Goal: Feedback & Contribution: Leave review/rating

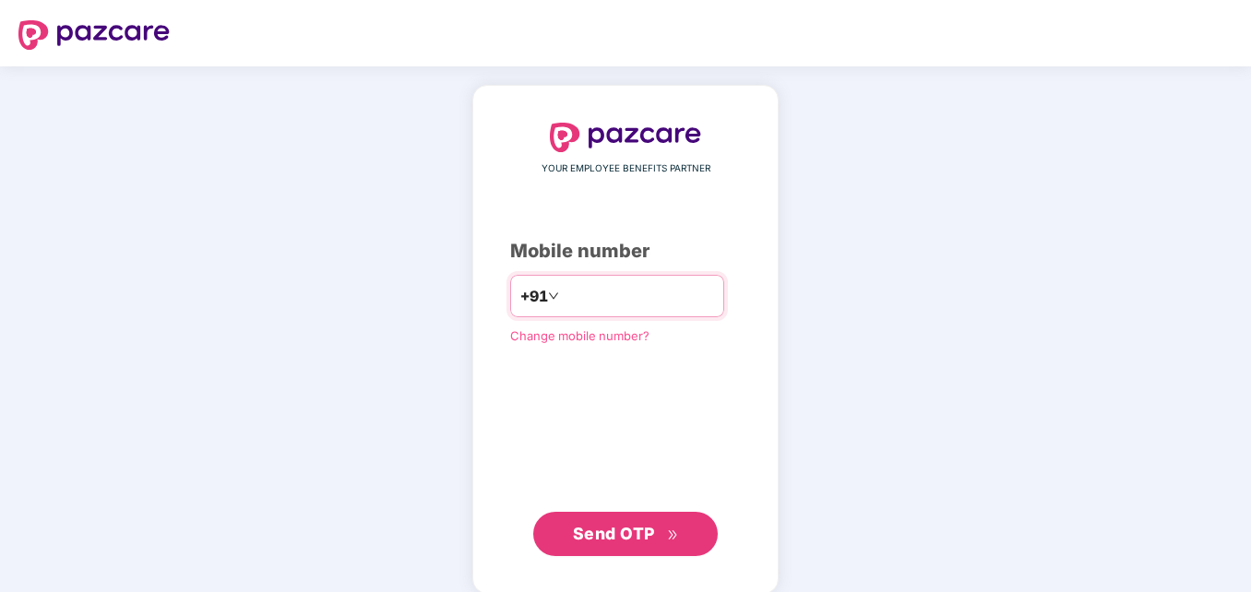
click at [563, 296] on input "number" at bounding box center [638, 296] width 151 height 30
click at [663, 532] on span "Send OTP" at bounding box center [626, 534] width 106 height 26
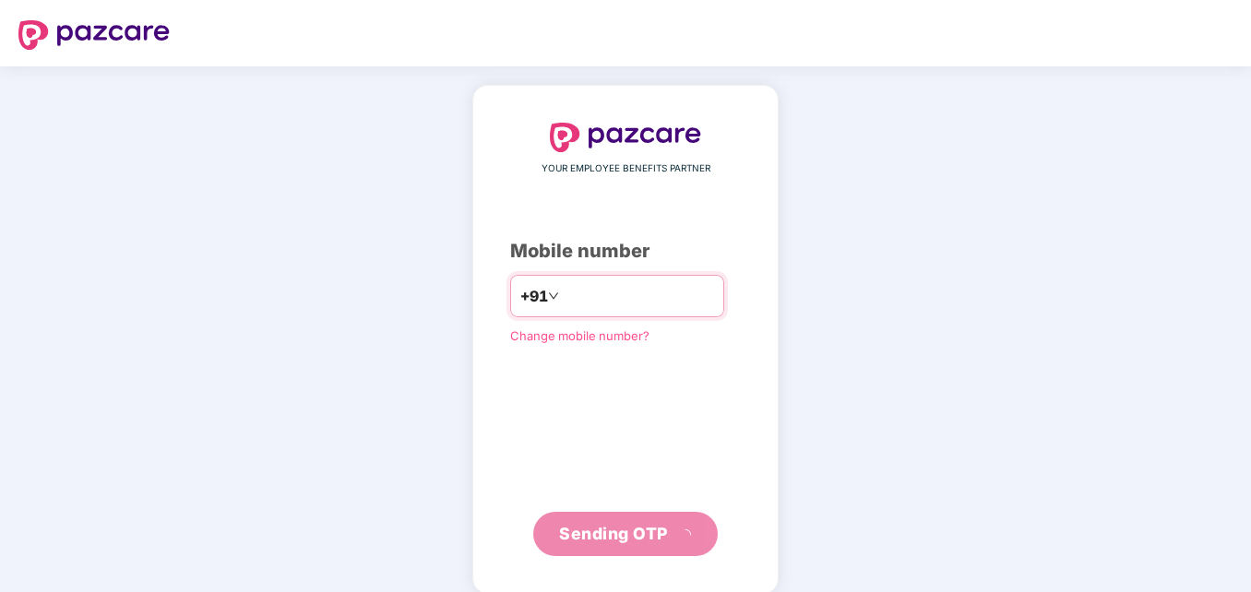
click at [563, 293] on input "**********" at bounding box center [638, 296] width 151 height 30
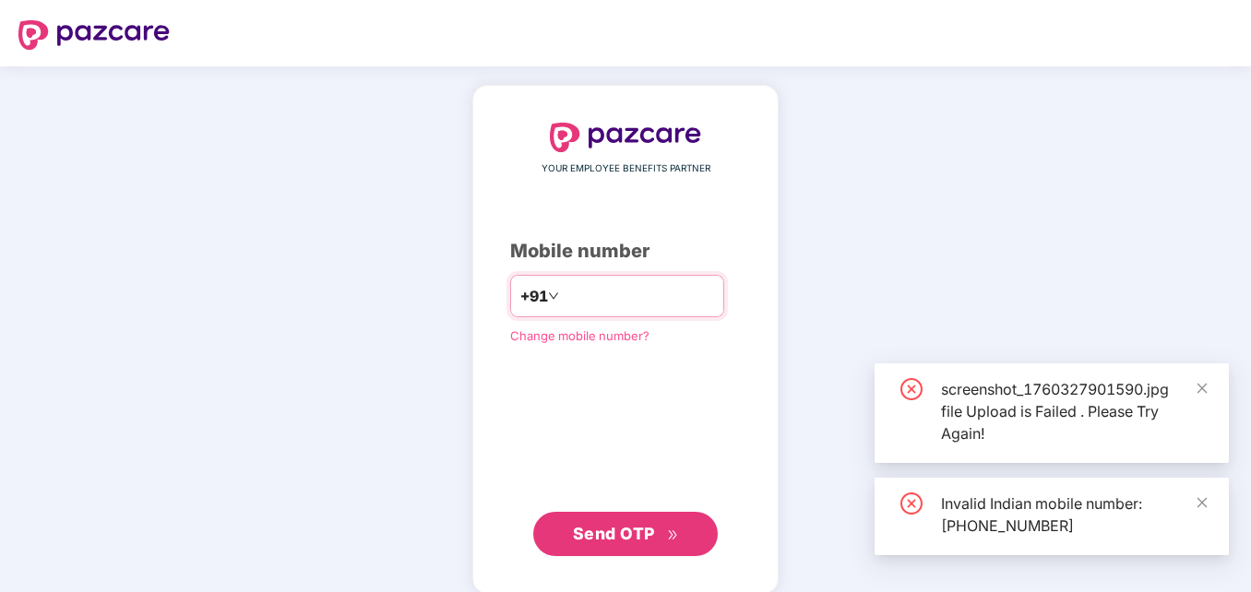
type input "**********"
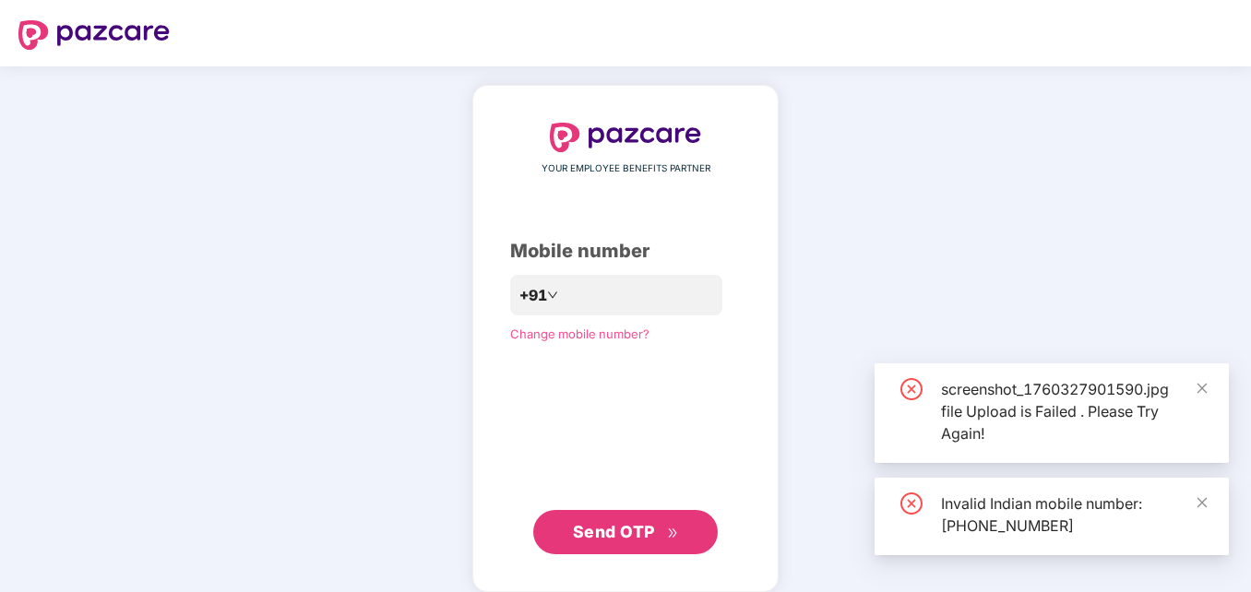
click at [613, 520] on button "Send OTP" at bounding box center [625, 532] width 185 height 44
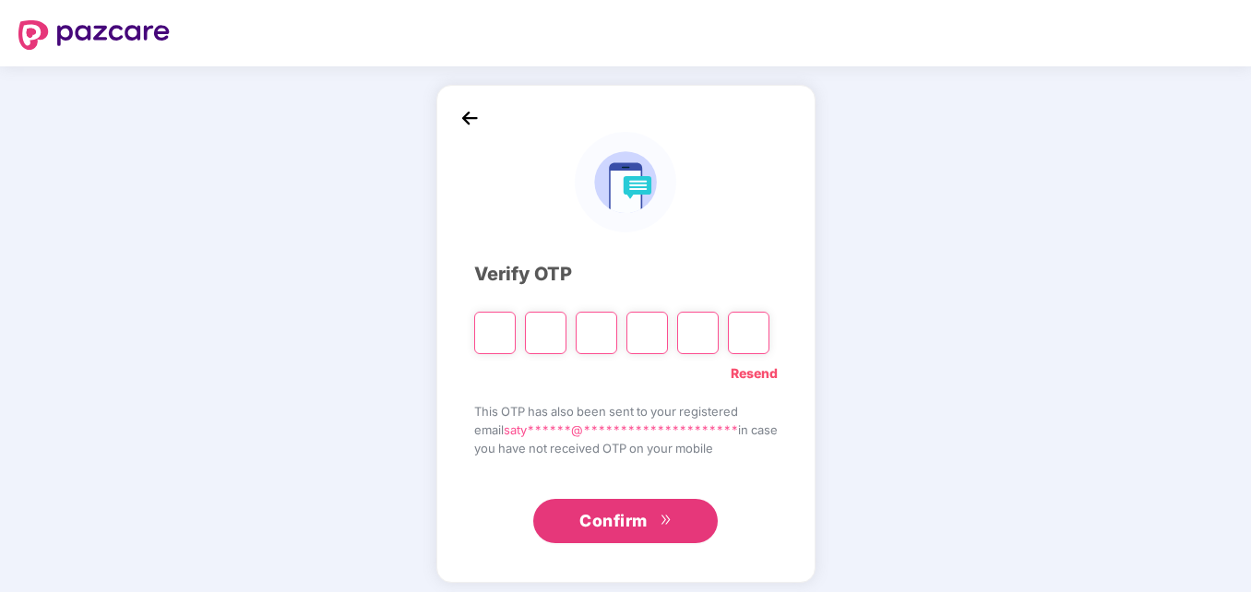
type input "*"
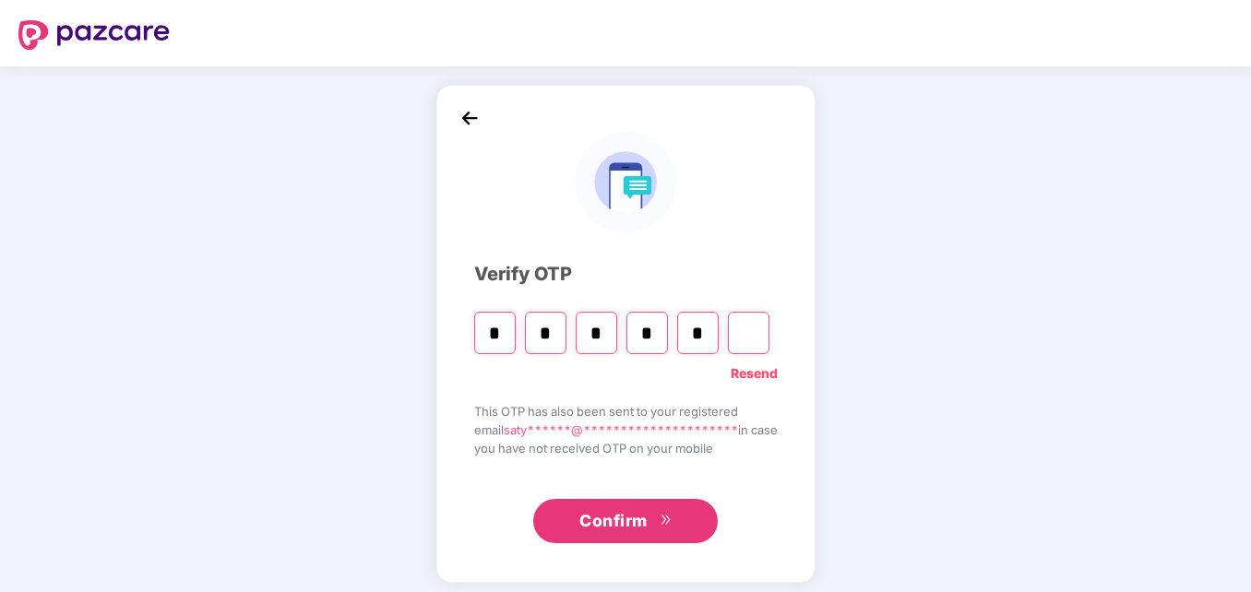
type input "*"
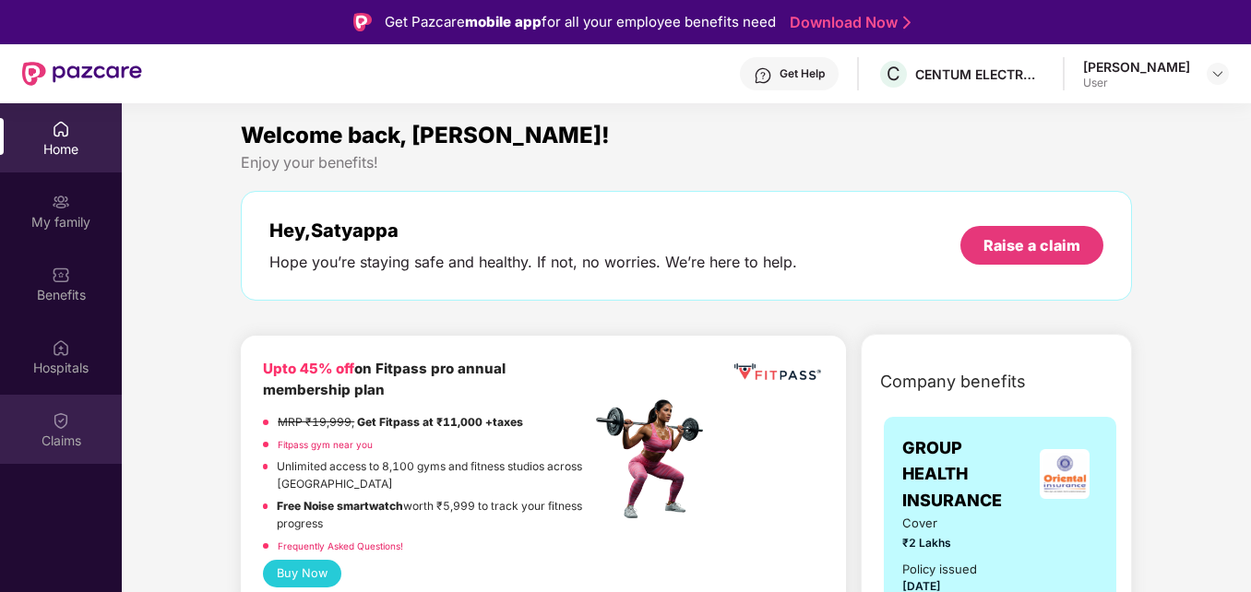
click at [63, 436] on div "Claims" at bounding box center [61, 441] width 122 height 18
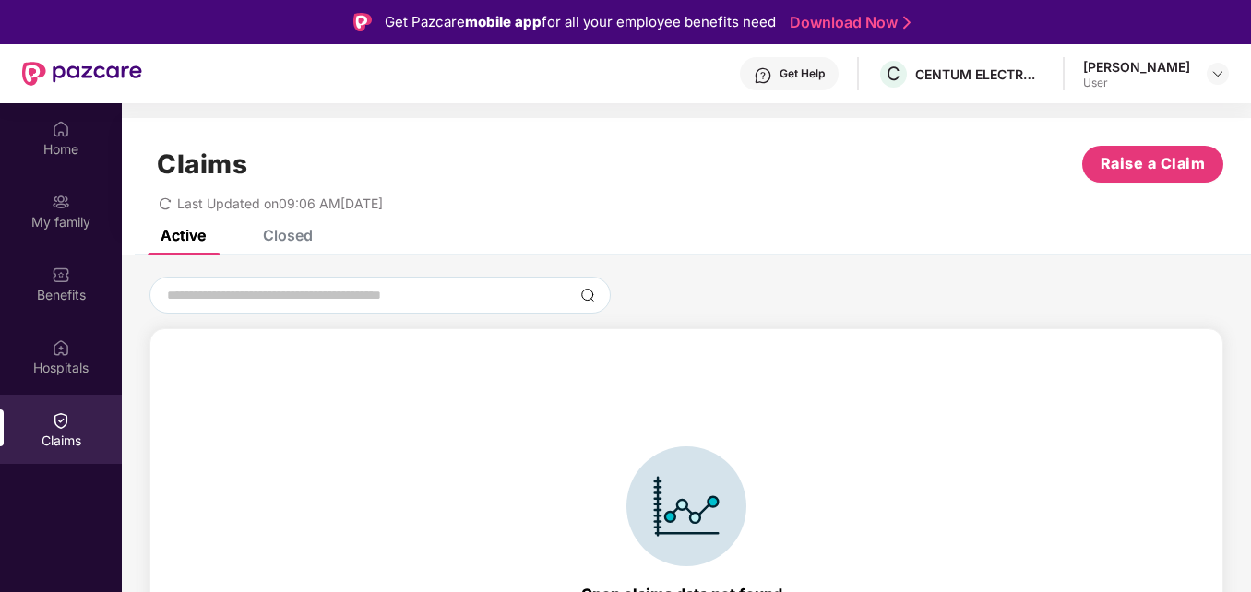
click at [280, 236] on div "Closed" at bounding box center [288, 235] width 50 height 18
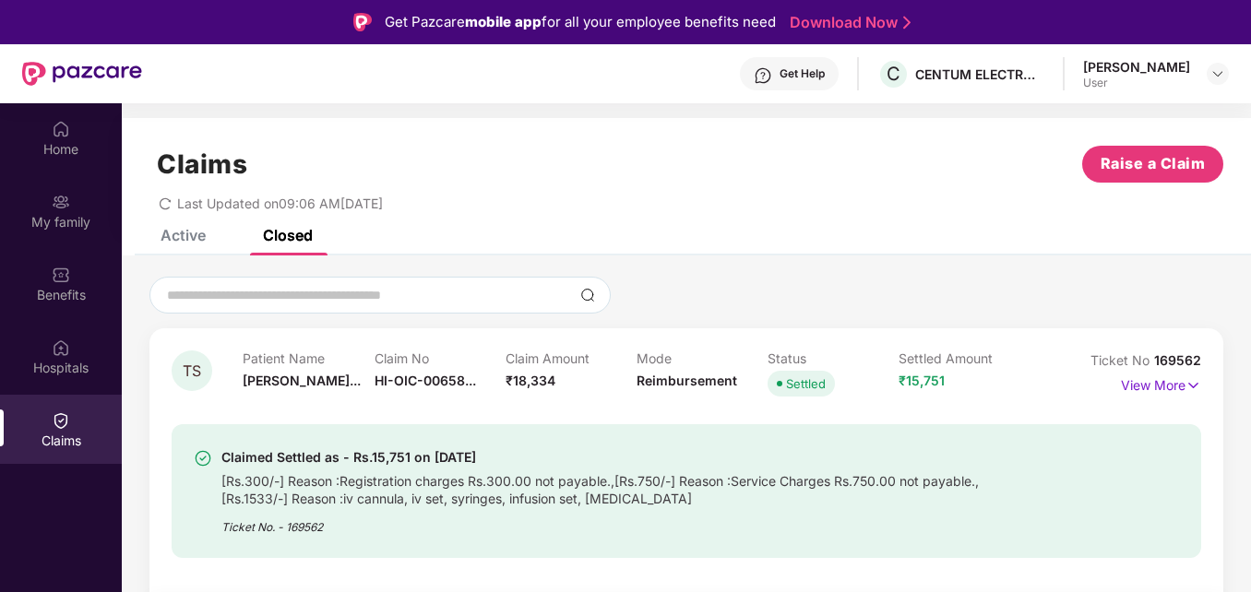
scroll to position [83, 0]
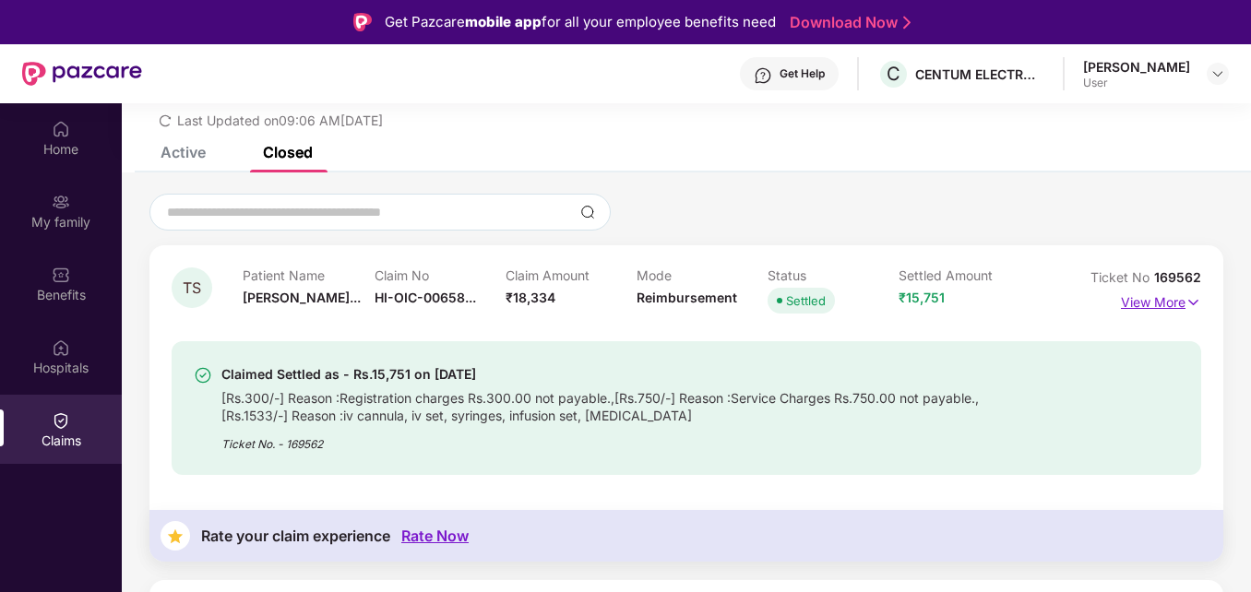
click at [1189, 296] on img at bounding box center [1194, 303] width 16 height 20
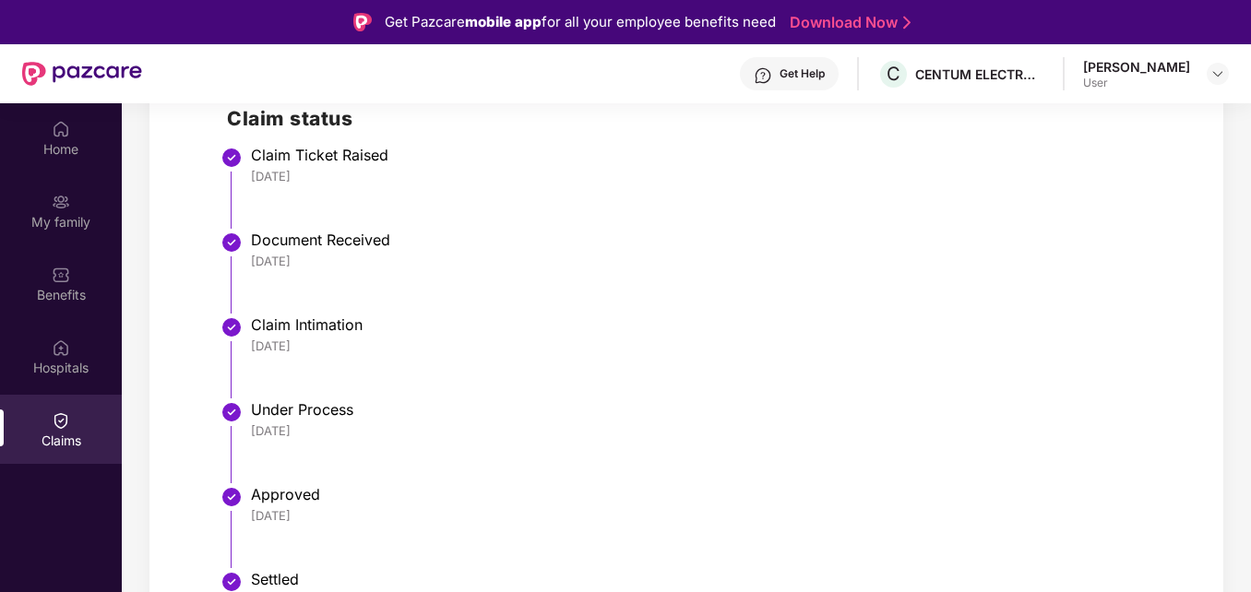
scroll to position [794, 0]
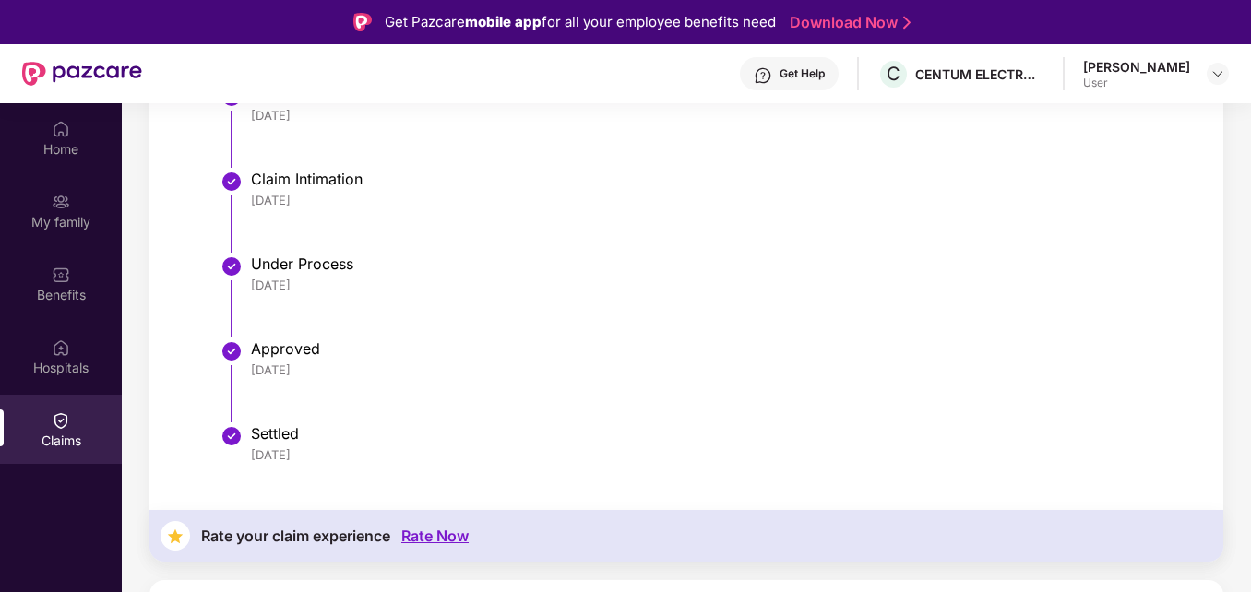
click at [435, 532] on div "Rate Now" at bounding box center [434, 537] width 67 height 18
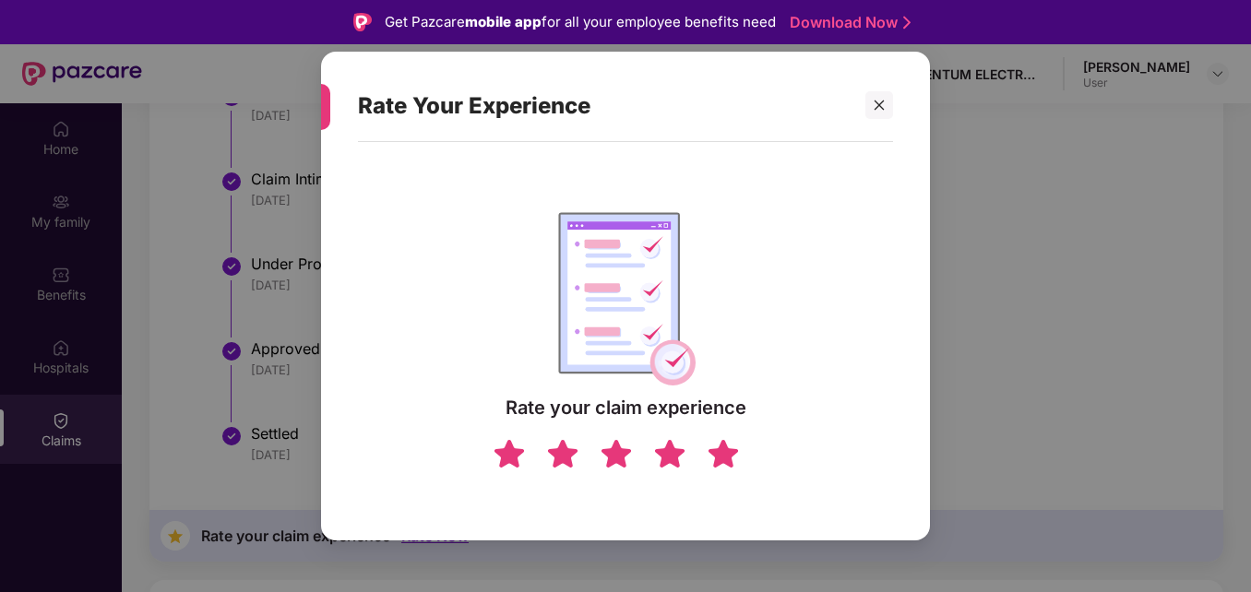
click at [716, 453] on img at bounding box center [723, 453] width 35 height 32
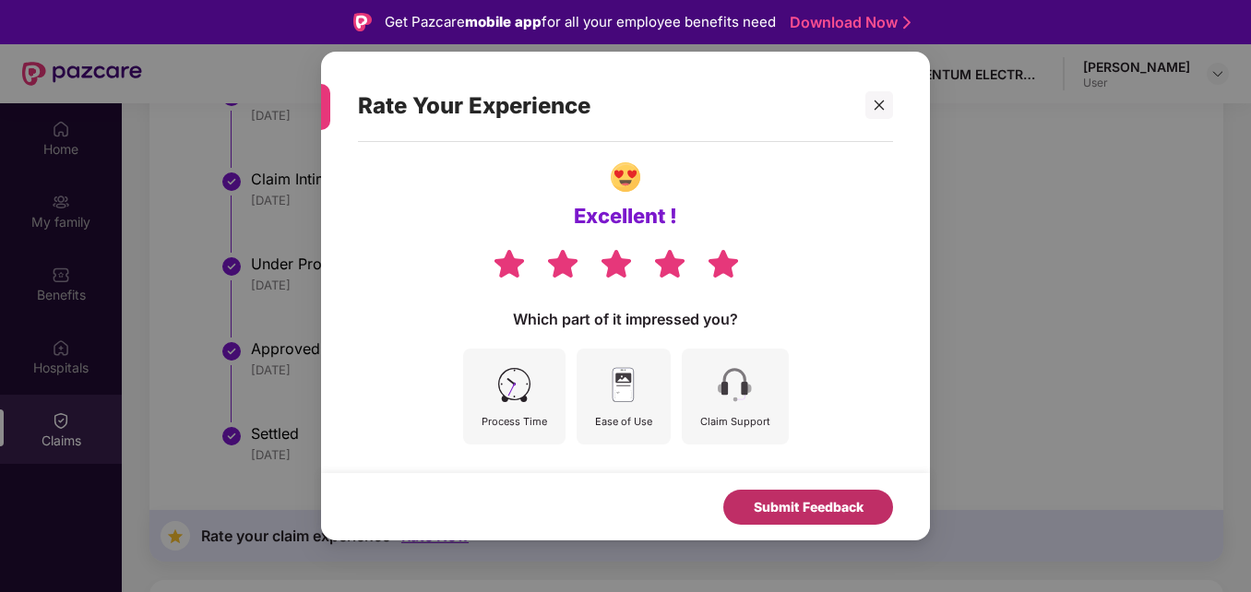
click at [781, 512] on div "Submit Feedback" at bounding box center [809, 507] width 110 height 20
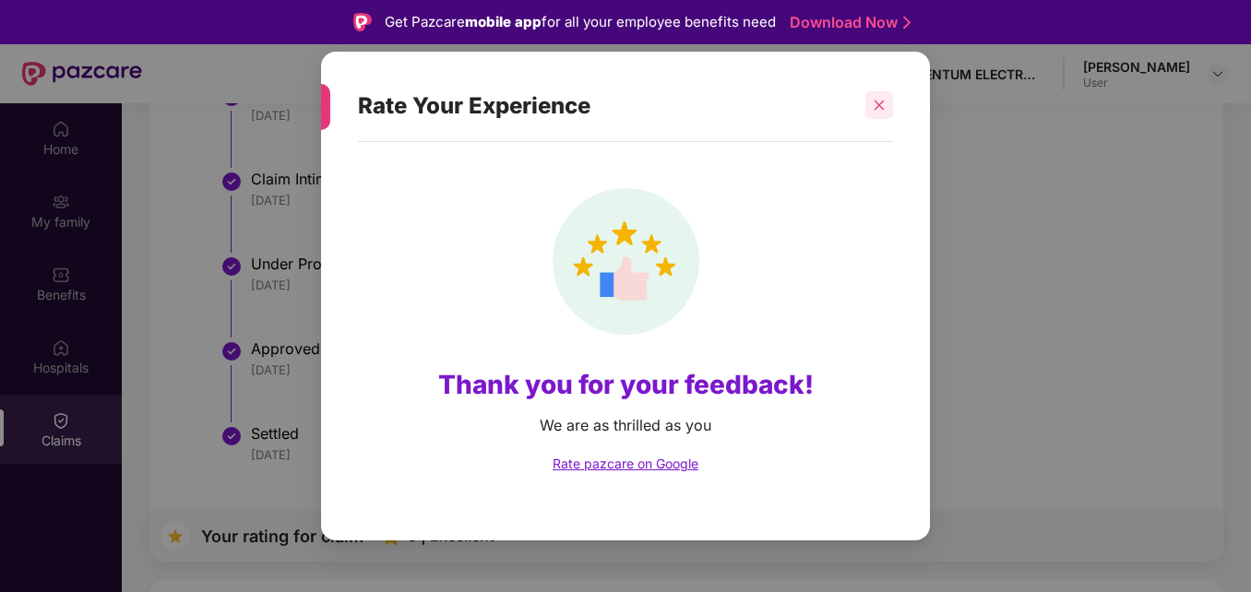
click at [878, 105] on icon "close" at bounding box center [880, 106] width 10 height 10
